Goal: Information Seeking & Learning: Understand process/instructions

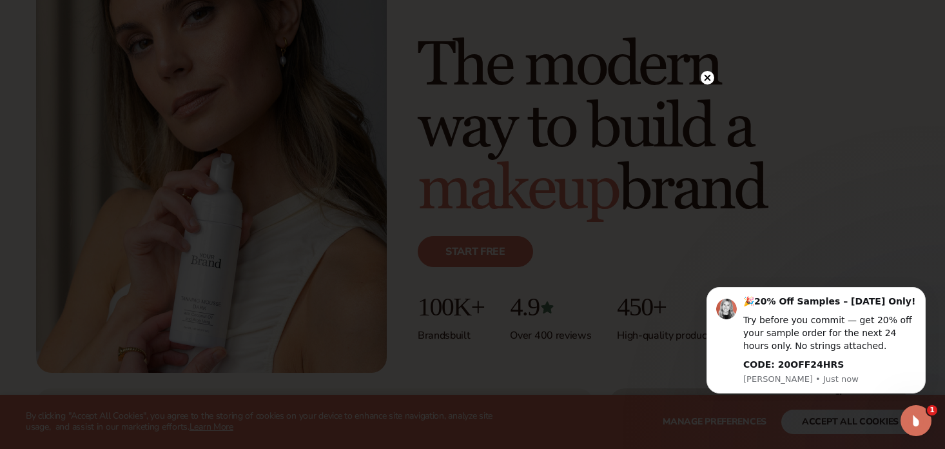
click at [703, 77] on circle at bounding box center [708, 78] width 14 height 14
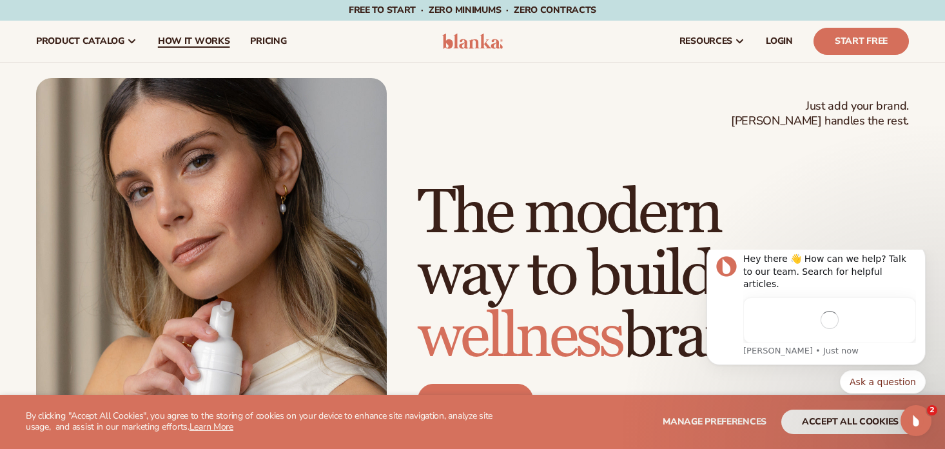
click at [175, 50] on link "How It Works" at bounding box center [194, 41] width 93 height 41
